Goal: Information Seeking & Learning: Learn about a topic

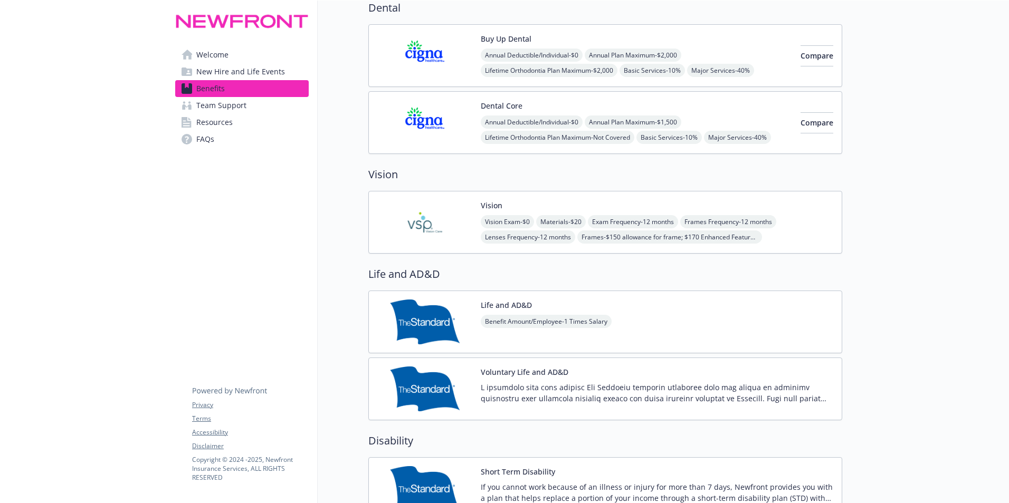
click at [430, 228] on img at bounding box center [424, 222] width 95 height 45
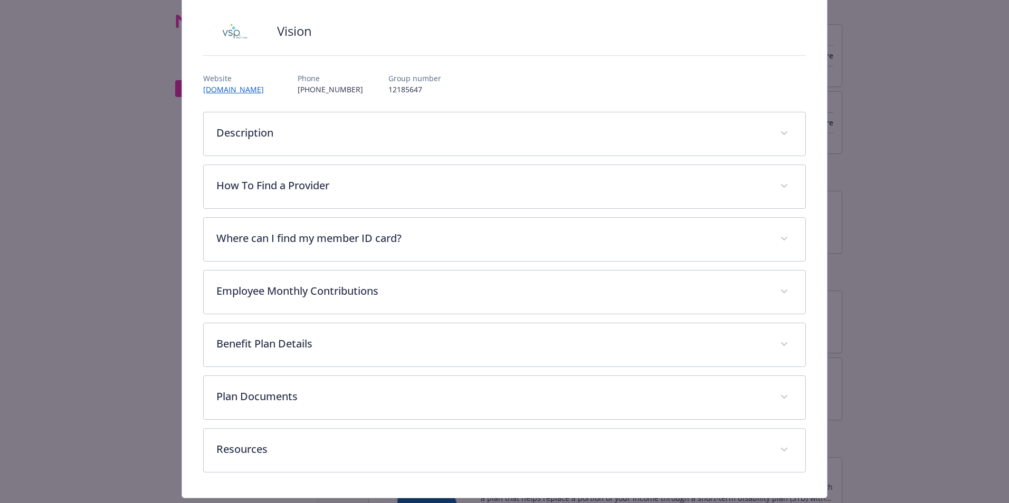
scroll to position [84, 0]
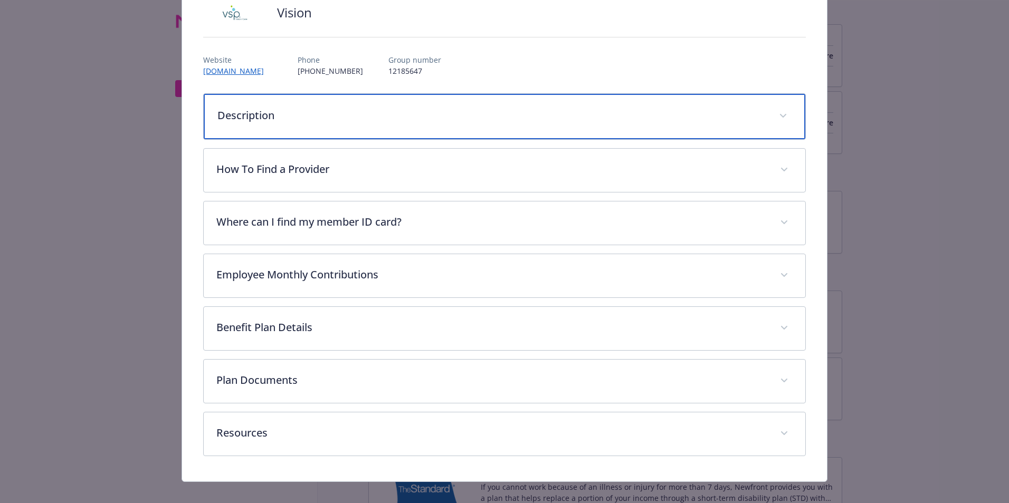
click at [297, 122] on p "Description" at bounding box center [491, 116] width 549 height 16
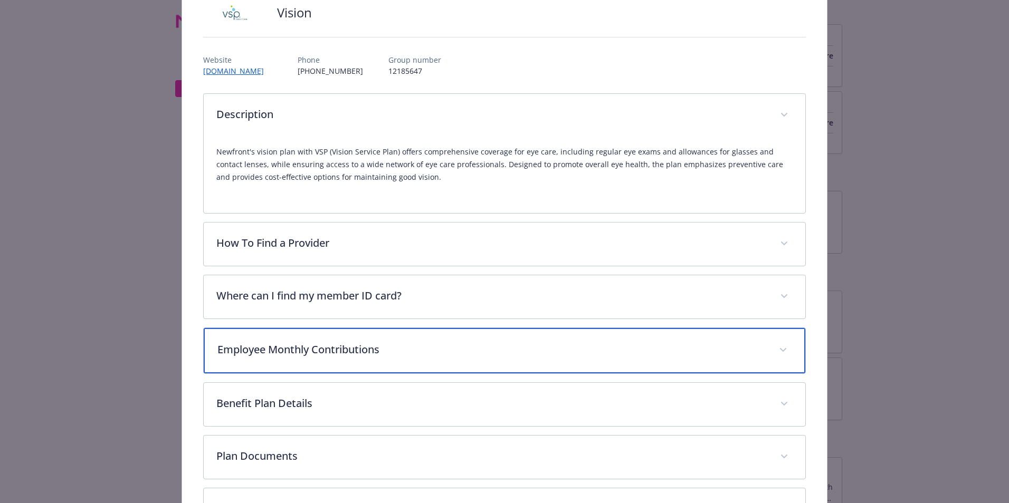
click at [304, 365] on div "Employee Monthly Contributions" at bounding box center [505, 350] width 602 height 45
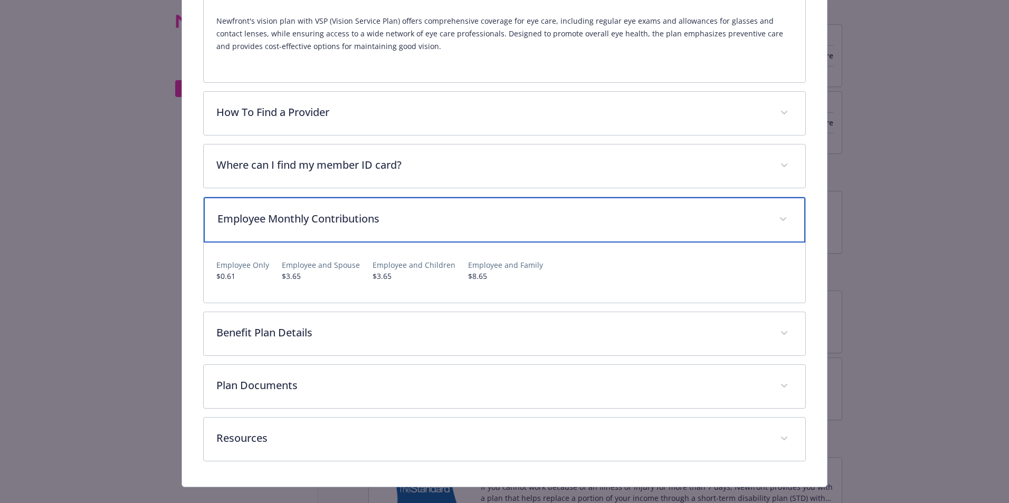
scroll to position [233, 0]
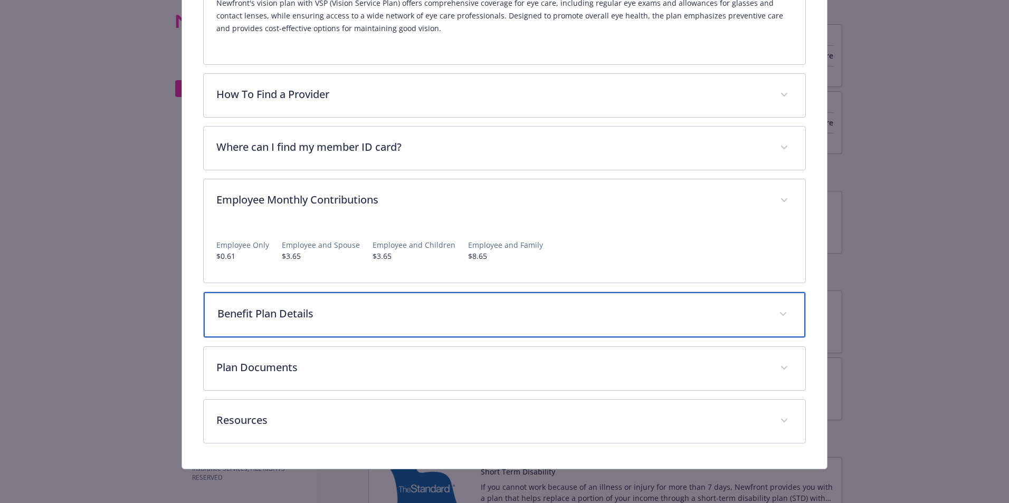
click at [289, 298] on div "Benefit Plan Details" at bounding box center [505, 314] width 602 height 45
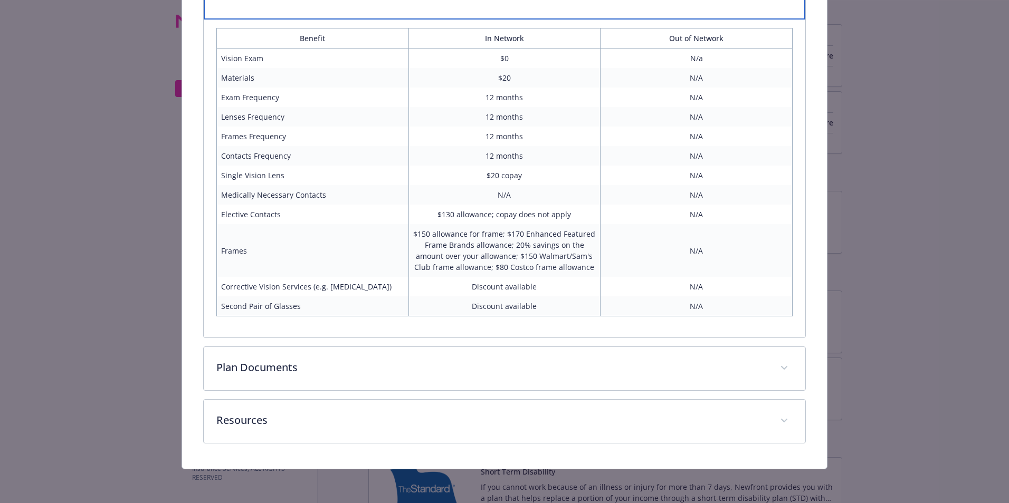
scroll to position [499, 0]
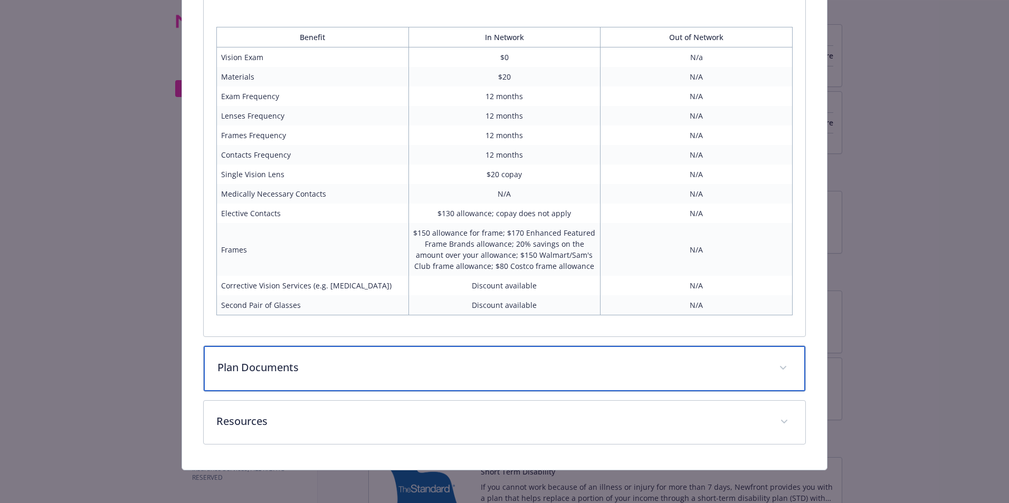
drag, startPoint x: 276, startPoint y: 354, endPoint x: 286, endPoint y: 358, distance: 10.7
click at [283, 356] on div "Plan Documents" at bounding box center [505, 368] width 602 height 45
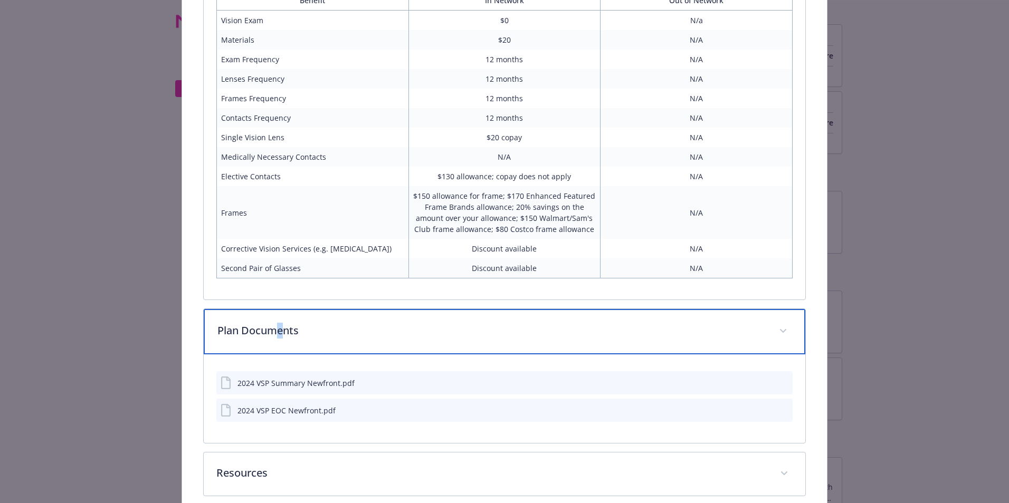
scroll to position [640, 0]
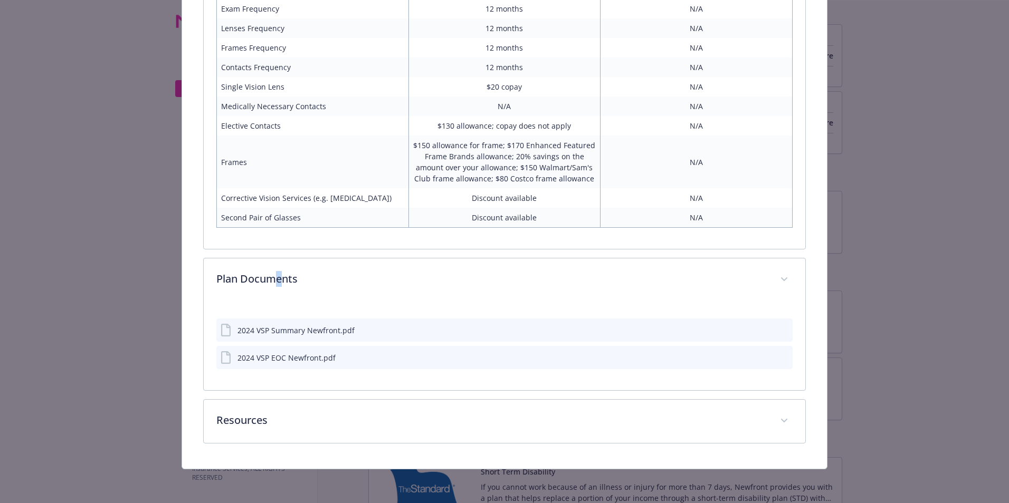
click at [779, 328] on icon "preview file" at bounding box center [782, 329] width 9 height 7
click at [783, 358] on div "2024 VSP EOC Newfront.pdf" at bounding box center [504, 357] width 576 height 23
click at [780, 351] on div "2024 VSP EOC Newfront.pdf" at bounding box center [504, 357] width 576 height 23
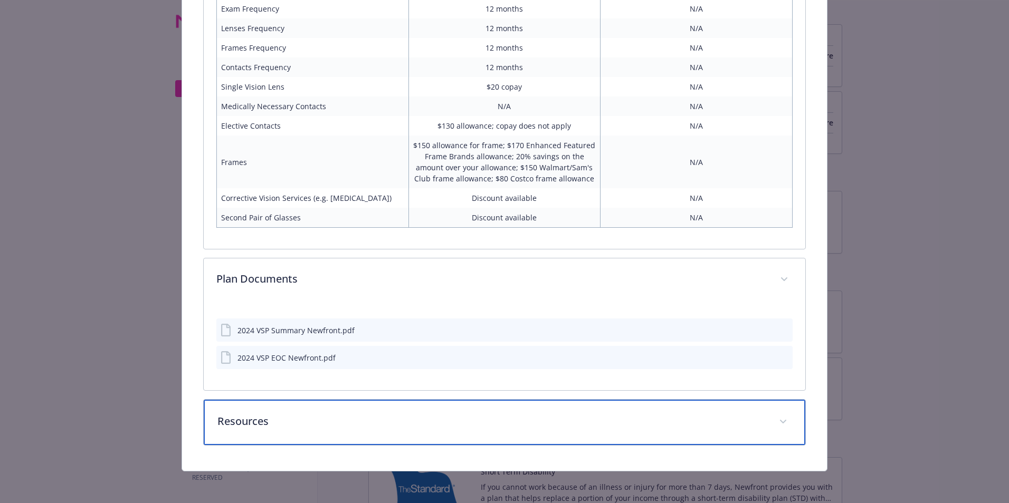
click at [478, 425] on p "Resources" at bounding box center [491, 422] width 549 height 16
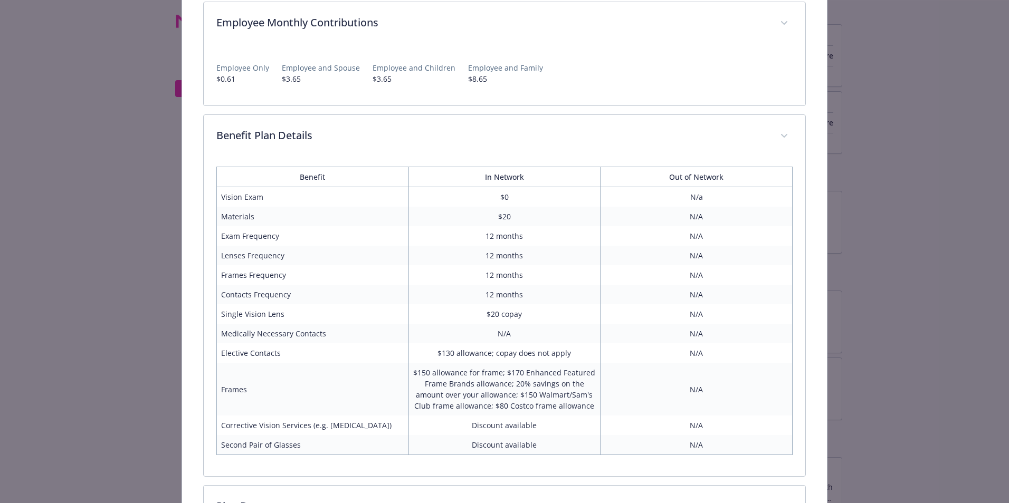
scroll to position [427, 0]
